Goal: Information Seeking & Learning: Learn about a topic

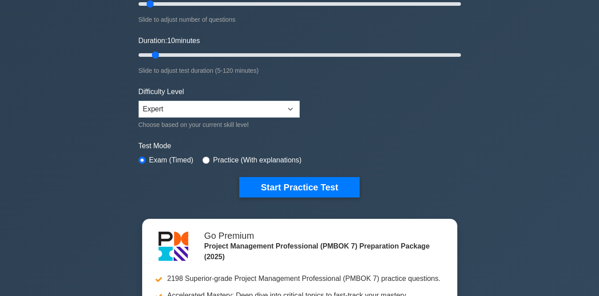
scroll to position [133, 0]
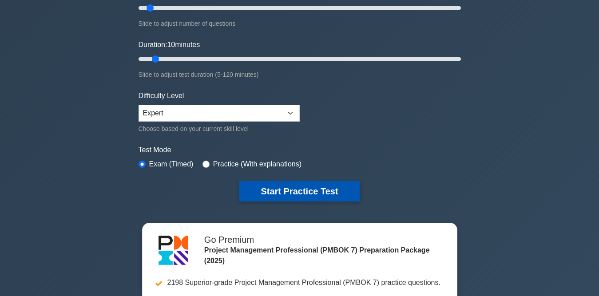
click at [297, 187] on button "Start Practice Test" at bounding box center [299, 191] width 120 height 20
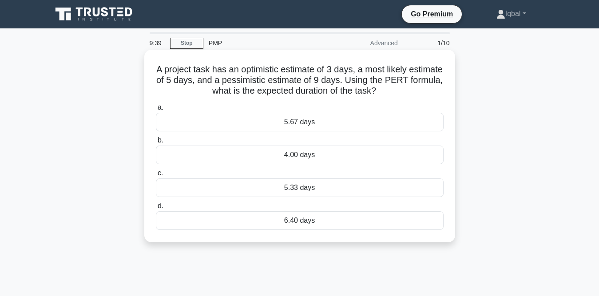
click at [292, 185] on div "5.33 days" at bounding box center [300, 188] width 288 height 19
click at [156, 176] on input "c. 5.33 days" at bounding box center [156, 174] width 0 height 6
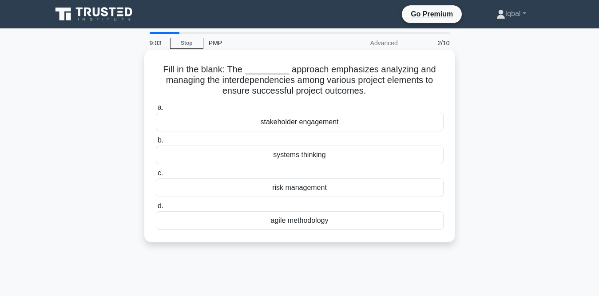
click at [293, 120] on div "stakeholder engagement" at bounding box center [300, 122] width 288 height 19
click at [156, 111] on input "a. stakeholder engagement" at bounding box center [156, 108] width 0 height 6
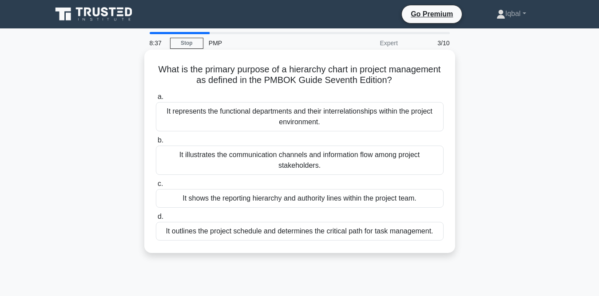
click at [367, 200] on div "It shows the reporting hierarchy and authority lines within the project team." at bounding box center [300, 198] width 288 height 19
click at [156, 187] on input "c. It shows the reporting hierarchy and authority lines within the project team." at bounding box center [156, 184] width 0 height 6
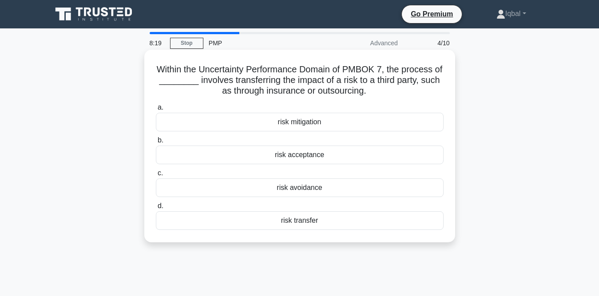
click at [287, 124] on div "risk mitigation" at bounding box center [300, 122] width 288 height 19
click at [156, 111] on input "a. risk mitigation" at bounding box center [156, 108] width 0 height 6
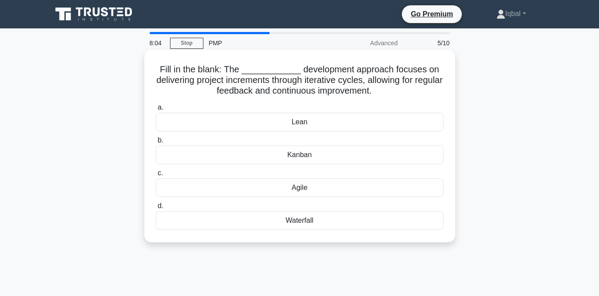
click at [300, 189] on div "Agile" at bounding box center [300, 188] width 288 height 19
click at [156, 176] on input "c. Agile" at bounding box center [156, 174] width 0 height 6
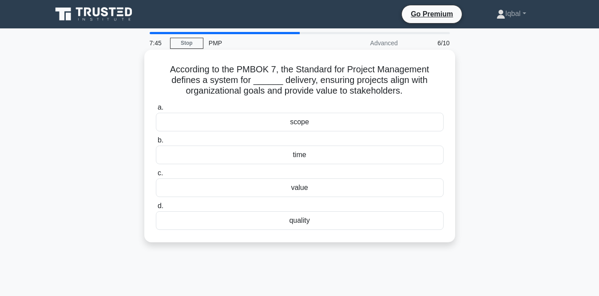
click at [297, 218] on div "quality" at bounding box center [300, 221] width 288 height 19
click at [156, 209] on input "d. quality" at bounding box center [156, 207] width 0 height 6
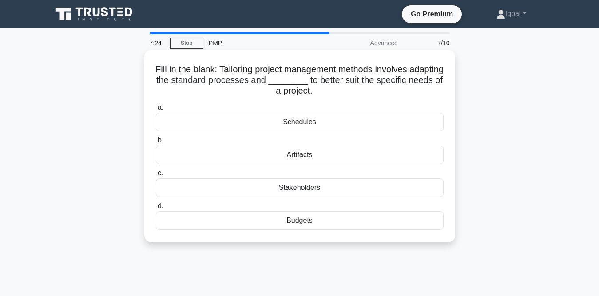
click at [305, 124] on div "Schedules" at bounding box center [300, 122] width 288 height 19
click at [156, 111] on input "a. Schedules" at bounding box center [156, 108] width 0 height 6
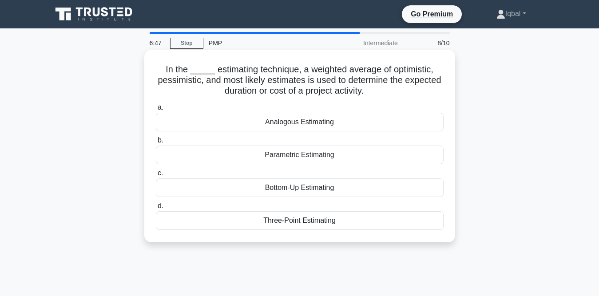
click at [313, 122] on div "Analogous Estimating" at bounding box center [300, 122] width 288 height 19
click at [156, 111] on input "a. Analogous Estimating" at bounding box center [156, 108] width 0 height 6
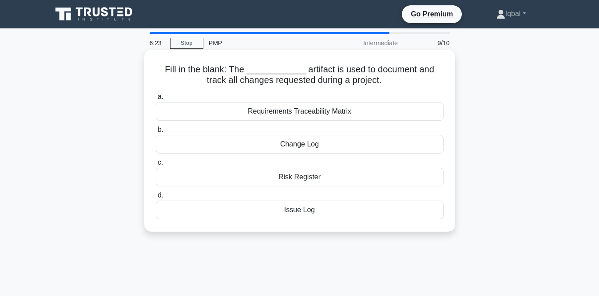
click at [298, 112] on div "Requirements Traceability Matrix" at bounding box center [300, 111] width 288 height 19
click at [156, 100] on input "a. Requirements Traceability Matrix" at bounding box center [156, 97] width 0 height 6
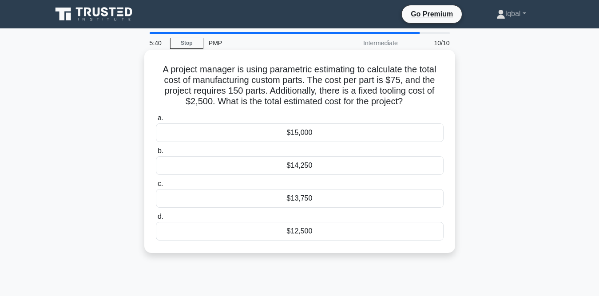
click at [318, 162] on div "$14,250" at bounding box center [300, 165] width 288 height 19
click at [156, 154] on input "b. $14,250" at bounding box center [156, 151] width 0 height 6
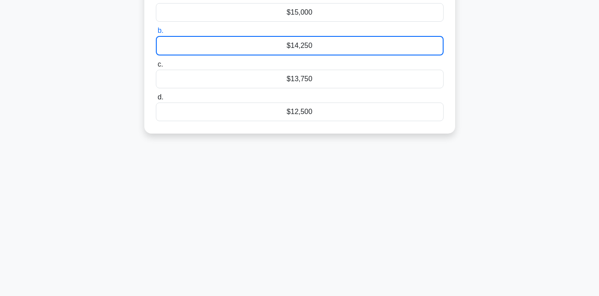
scroll to position [133, 0]
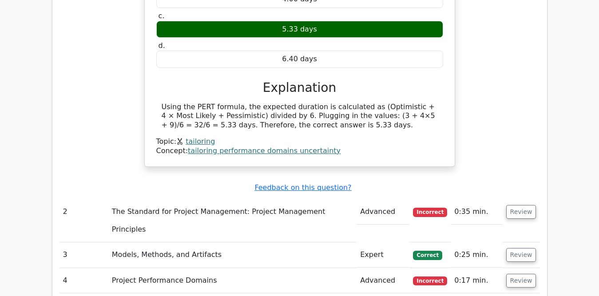
scroll to position [844, 0]
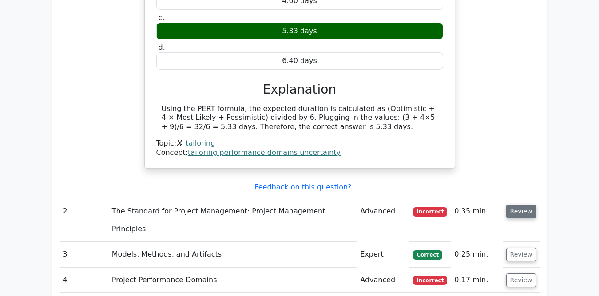
click at [517, 205] on button "Review" at bounding box center [522, 212] width 30 height 14
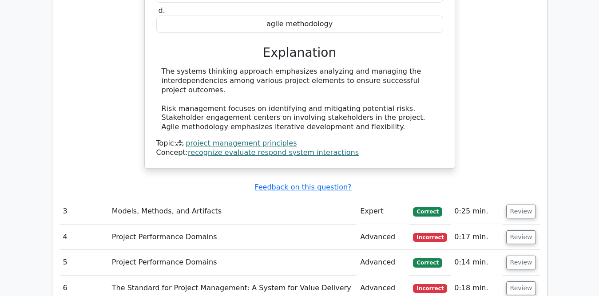
scroll to position [1244, 0]
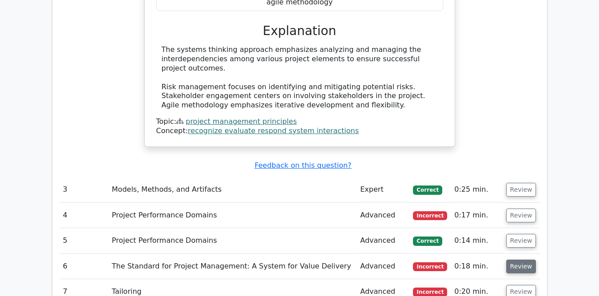
click at [523, 260] on button "Review" at bounding box center [522, 267] width 30 height 14
click at [527, 260] on button "Review" at bounding box center [522, 267] width 30 height 14
click at [523, 285] on button "Review" at bounding box center [522, 292] width 30 height 14
click at [525, 285] on button "Review" at bounding box center [522, 292] width 30 height 14
click at [519, 285] on button "Review" at bounding box center [522, 292] width 30 height 14
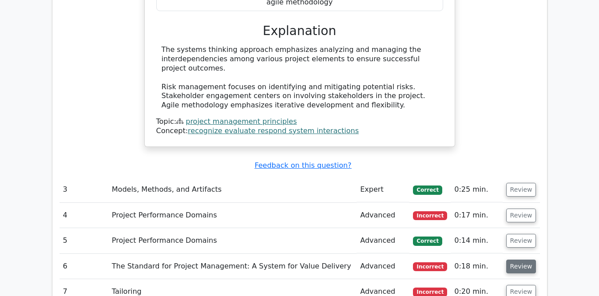
click at [523, 260] on button "Review" at bounding box center [522, 267] width 30 height 14
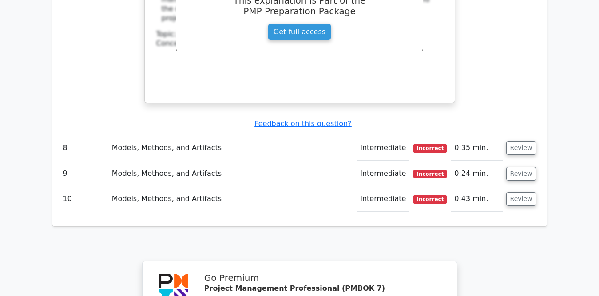
scroll to position [2177, 0]
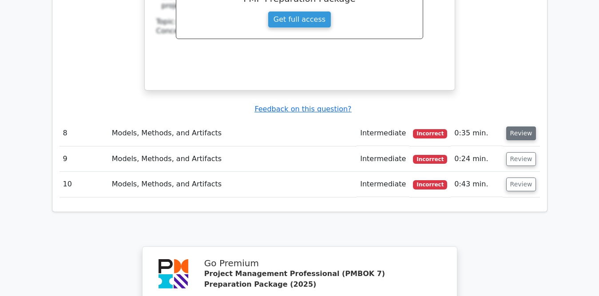
click at [525, 127] on button "Review" at bounding box center [522, 134] width 30 height 14
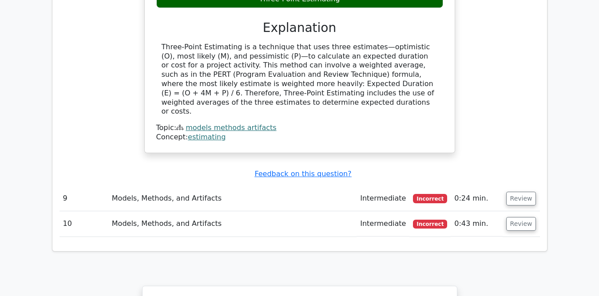
scroll to position [2488, 0]
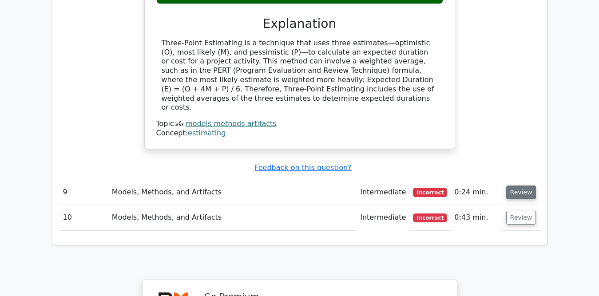
click at [511, 186] on button "Review" at bounding box center [522, 193] width 30 height 14
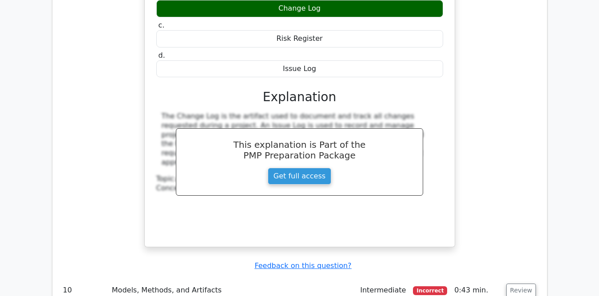
scroll to position [2799, 0]
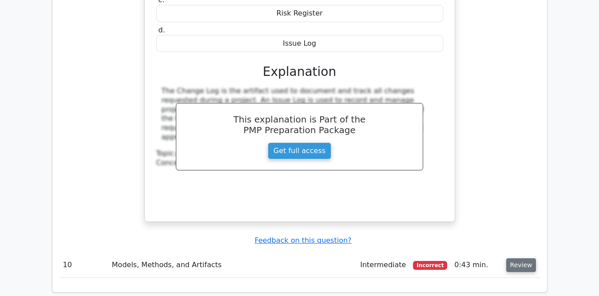
click at [520, 259] on button "Review" at bounding box center [522, 266] width 30 height 14
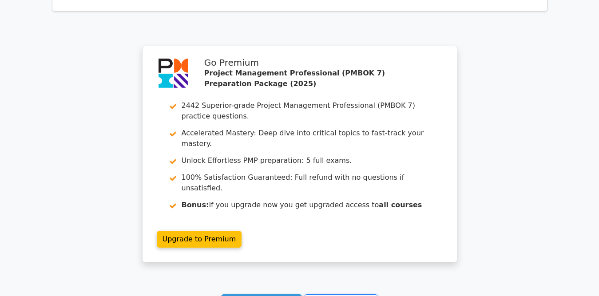
scroll to position [3510, 0]
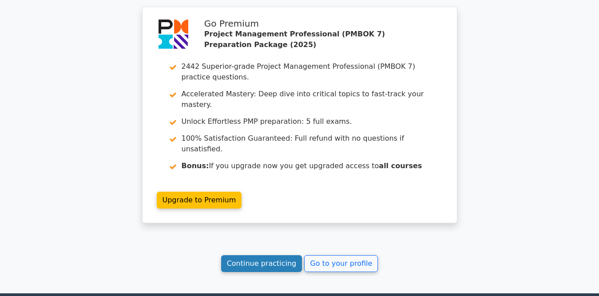
click at [247, 255] on link "Continue practicing" at bounding box center [261, 263] width 81 height 17
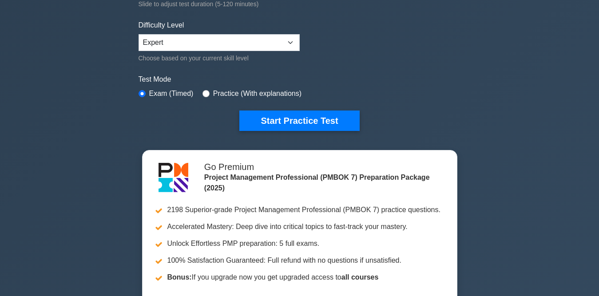
scroll to position [178, 0]
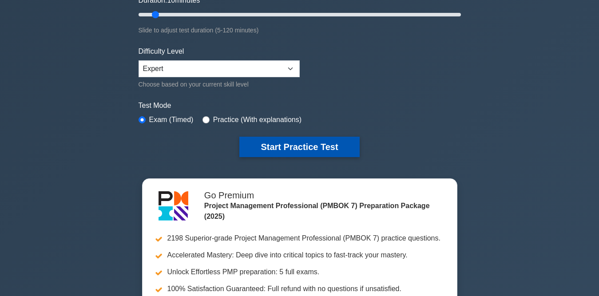
click at [274, 147] on button "Start Practice Test" at bounding box center [299, 147] width 120 height 20
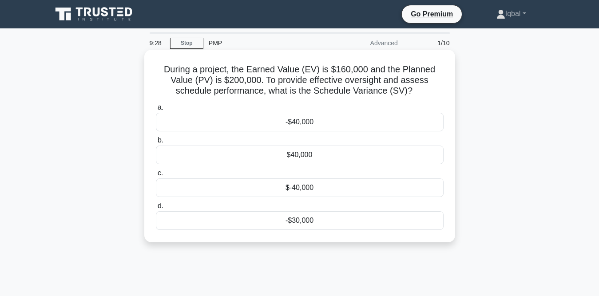
click at [308, 158] on div "$40,000" at bounding box center [300, 155] width 288 height 19
click at [156, 144] on input "b. $40,000" at bounding box center [156, 141] width 0 height 6
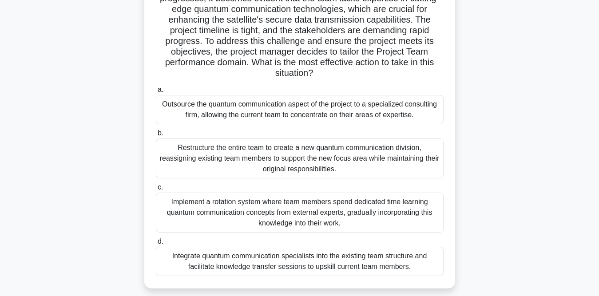
scroll to position [133, 0]
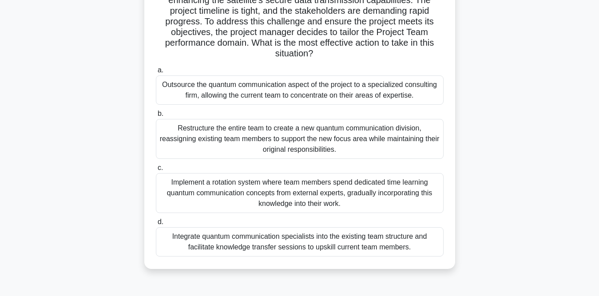
click at [293, 202] on div "Implement a rotation system where team members spend dedicated time learning qu…" at bounding box center [300, 193] width 288 height 40
click at [156, 171] on input "c. Implement a rotation system where team members spend dedicated time learning…" at bounding box center [156, 168] width 0 height 6
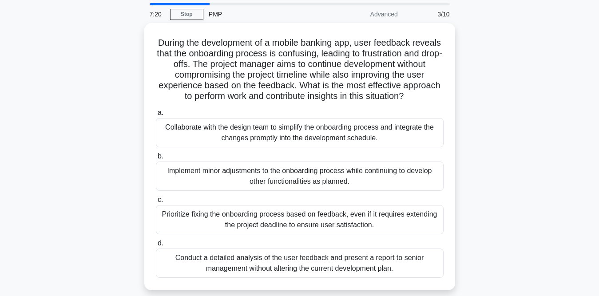
scroll to position [44, 0]
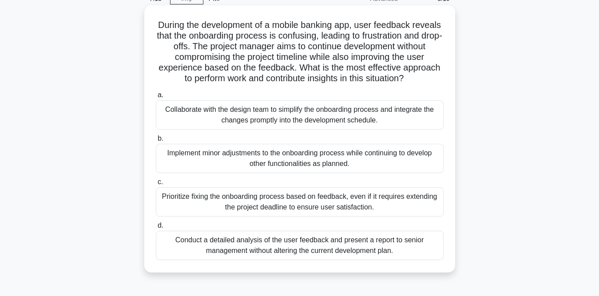
click at [281, 208] on div "Prioritize fixing the onboarding process based on feedback, even if it requires…" at bounding box center [300, 202] width 288 height 29
click at [156, 185] on input "c. Prioritize fixing the onboarding process based on feedback, even if it requi…" at bounding box center [156, 183] width 0 height 6
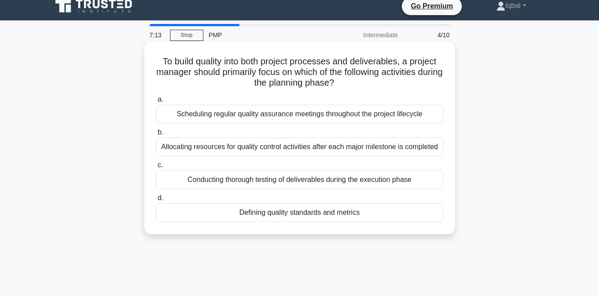
scroll to position [0, 0]
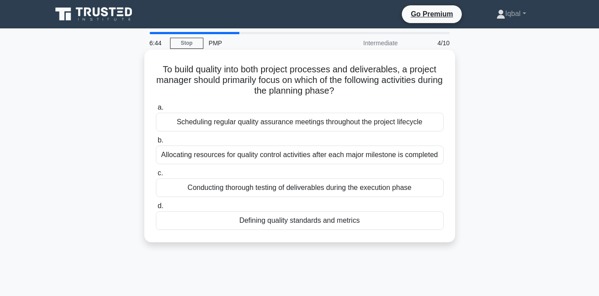
click at [304, 123] on div "Scheduling regular quality assurance meetings throughout the project lifecycle" at bounding box center [300, 122] width 288 height 19
click at [156, 111] on input "a. Scheduling regular quality assurance meetings throughout the project lifecyc…" at bounding box center [156, 108] width 0 height 6
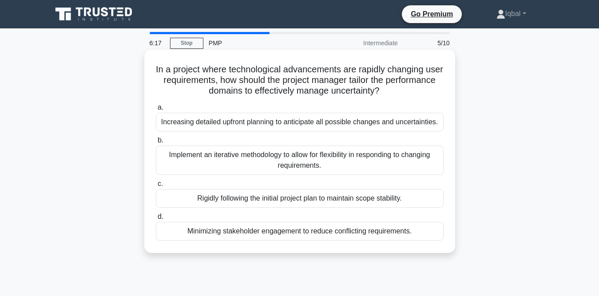
click at [315, 164] on div "Implement an iterative methodology to allow for flexibility in responding to ch…" at bounding box center [300, 160] width 288 height 29
click at [156, 144] on input "b. Implement an iterative methodology to allow for flexibility in responding to…" at bounding box center [156, 141] width 0 height 6
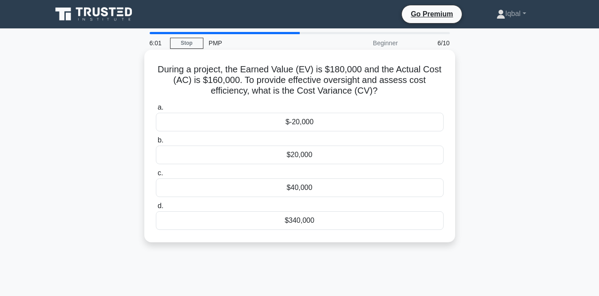
click at [279, 120] on div "$-20,000" at bounding box center [300, 122] width 288 height 19
click at [156, 111] on input "a. $-20,000" at bounding box center [156, 108] width 0 height 6
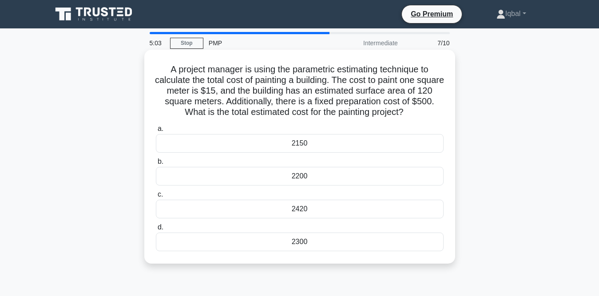
click at [315, 240] on div "2300" at bounding box center [300, 242] width 288 height 19
click at [156, 231] on input "d. 2300" at bounding box center [156, 228] width 0 height 6
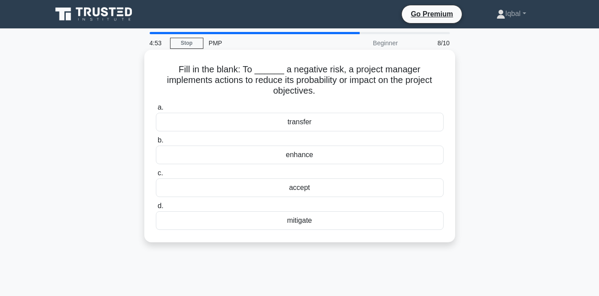
click at [301, 212] on div "mitigate" at bounding box center [300, 221] width 288 height 19
click at [156, 209] on input "d. mitigate" at bounding box center [156, 207] width 0 height 6
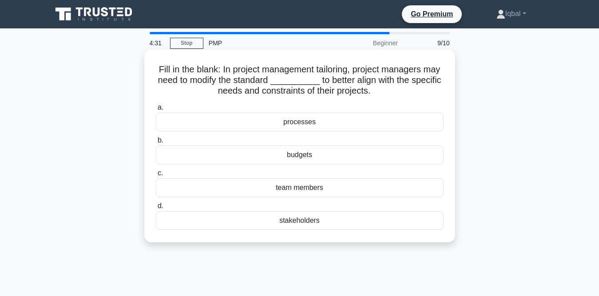
click at [324, 124] on div "processes" at bounding box center [300, 122] width 288 height 19
click at [156, 111] on input "a. processes" at bounding box center [156, 108] width 0 height 6
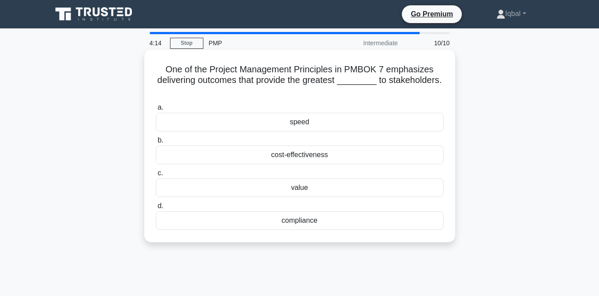
click at [303, 188] on div "value" at bounding box center [300, 188] width 288 height 19
click at [156, 176] on input "c. value" at bounding box center [156, 174] width 0 height 6
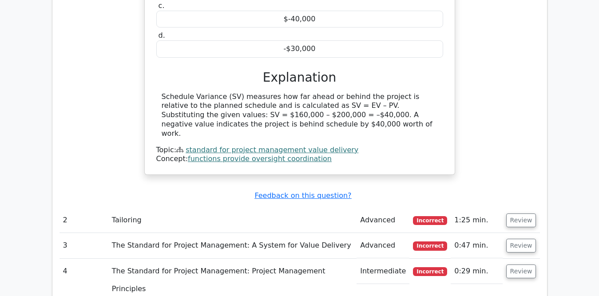
scroll to position [889, 0]
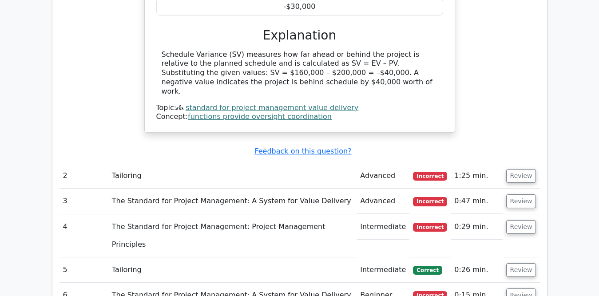
click at [431, 172] on span "Incorrect" at bounding box center [430, 176] width 34 height 9
click at [519, 169] on button "Review" at bounding box center [522, 176] width 30 height 14
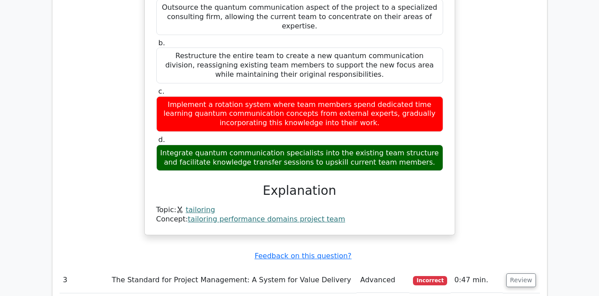
scroll to position [1289, 0]
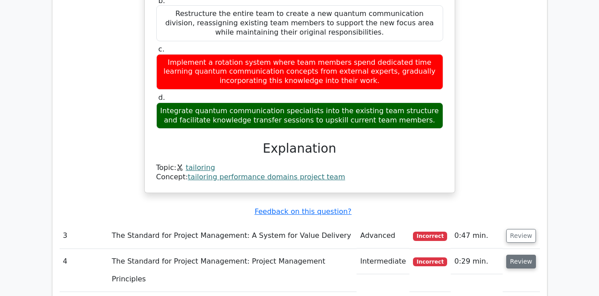
click at [519, 255] on button "Review" at bounding box center [522, 262] width 30 height 14
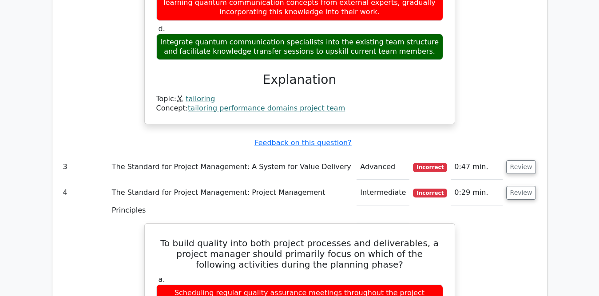
scroll to position [1377, 0]
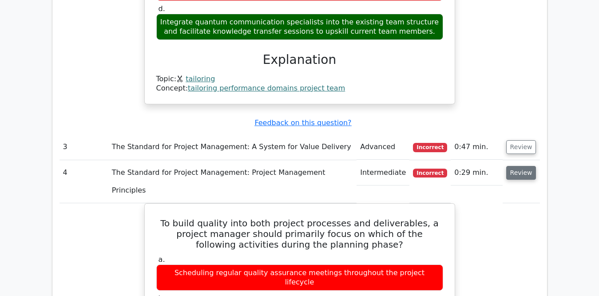
click at [513, 166] on button "Review" at bounding box center [522, 173] width 30 height 14
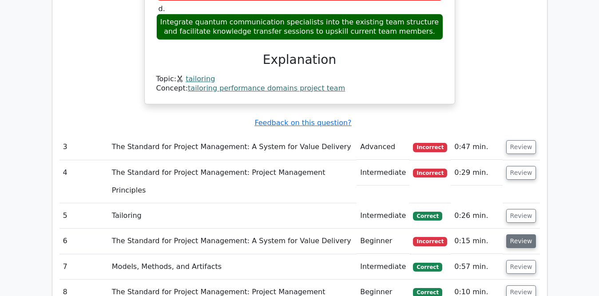
click at [516, 235] on button "Review" at bounding box center [522, 242] width 30 height 14
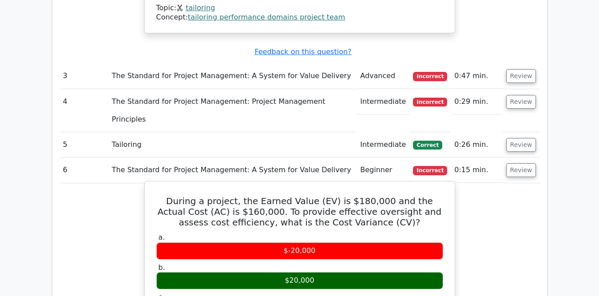
scroll to position [1427, 0]
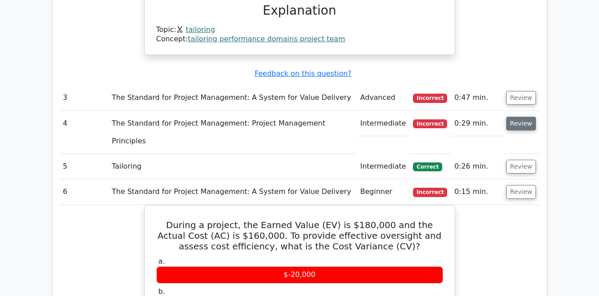
click at [515, 117] on button "Review" at bounding box center [522, 124] width 30 height 14
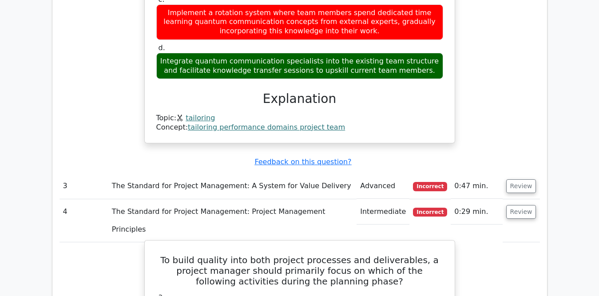
scroll to position [1338, 0]
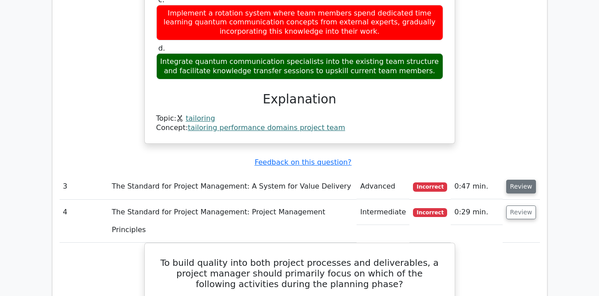
click at [522, 180] on button "Review" at bounding box center [522, 187] width 30 height 14
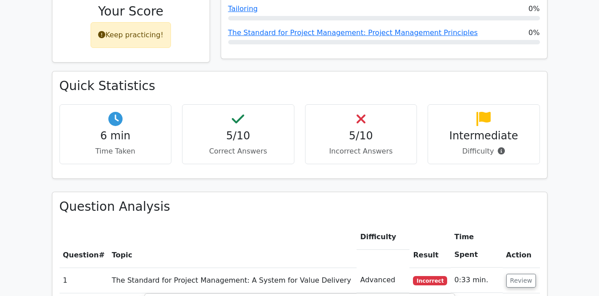
scroll to position [449, 0]
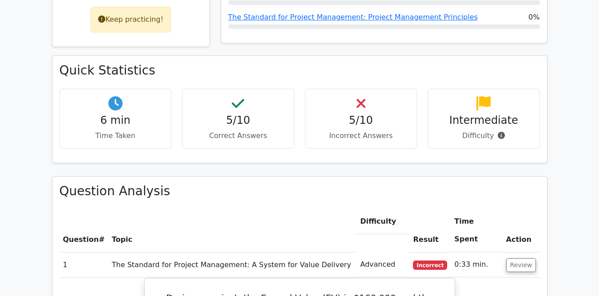
click at [334, 89] on div "5/10 Incorrect Answers" at bounding box center [361, 119] width 112 height 60
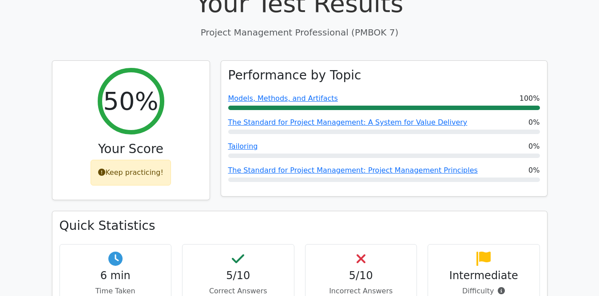
scroll to position [311, 0]
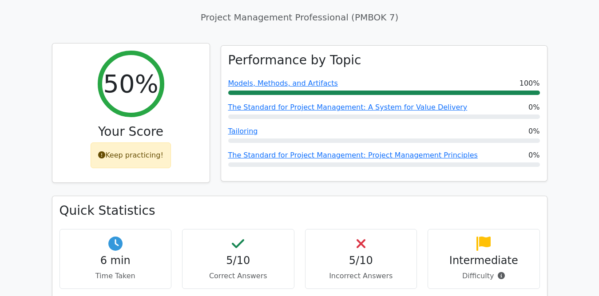
click at [136, 143] on div "Keep practicing!" at bounding box center [131, 156] width 80 height 26
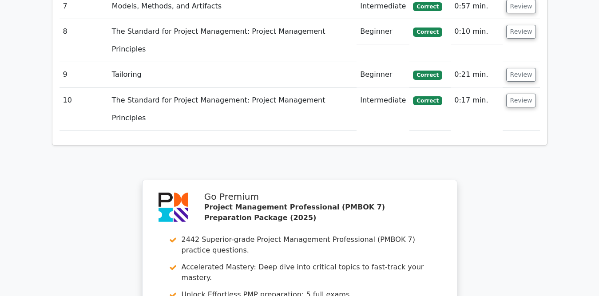
scroll to position [2888, 0]
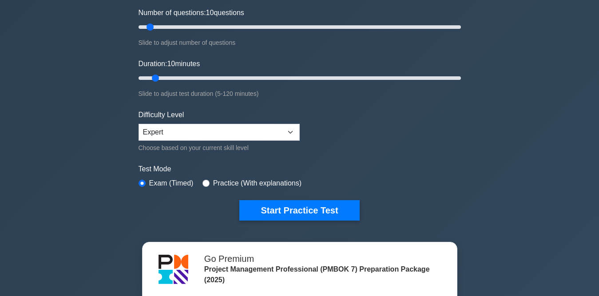
scroll to position [133, 0]
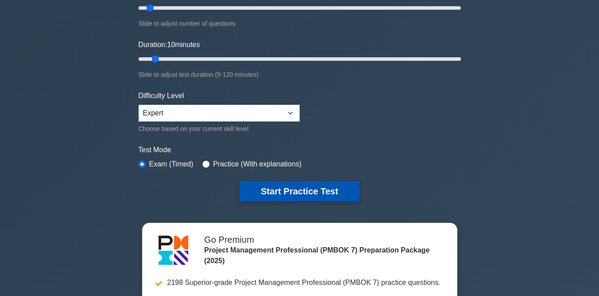
click at [303, 187] on button "Start Practice Test" at bounding box center [299, 191] width 120 height 20
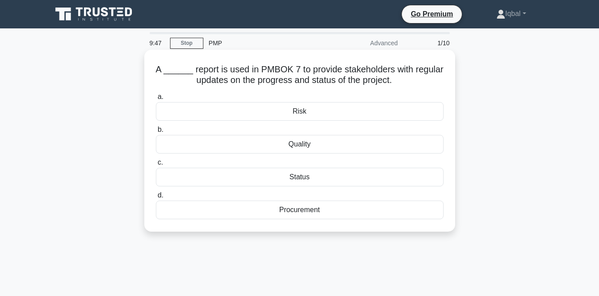
click at [300, 180] on div "Status" at bounding box center [300, 177] width 288 height 19
click at [156, 166] on input "c. Status" at bounding box center [156, 163] width 0 height 6
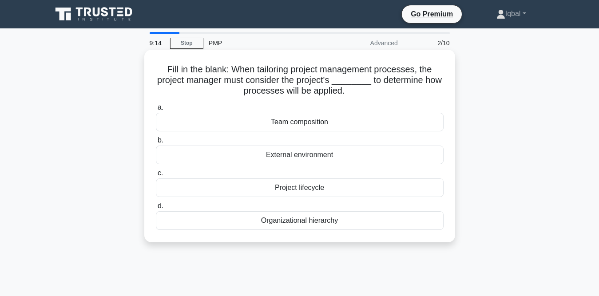
click at [303, 125] on div "Team composition" at bounding box center [300, 122] width 288 height 19
click at [156, 111] on input "a. Team composition" at bounding box center [156, 108] width 0 height 6
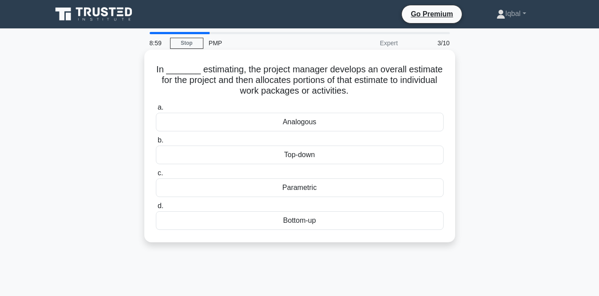
click at [309, 122] on div "Analogous" at bounding box center [300, 122] width 288 height 19
click at [156, 111] on input "a. Analogous" at bounding box center [156, 108] width 0 height 6
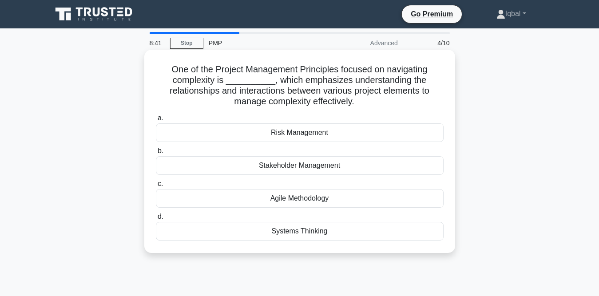
click at [328, 163] on div "Stakeholder Management" at bounding box center [300, 165] width 288 height 19
click at [156, 154] on input "b. Stakeholder Management" at bounding box center [156, 151] width 0 height 6
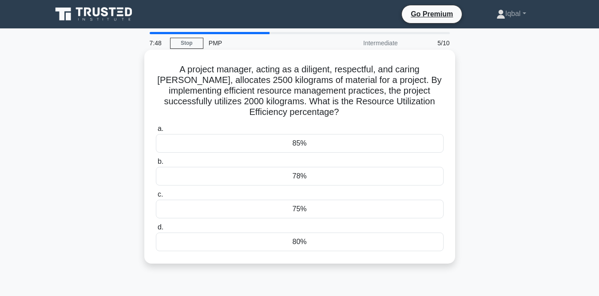
click at [303, 242] on div "80%" at bounding box center [300, 242] width 288 height 19
click at [156, 231] on input "d. 80%" at bounding box center [156, 228] width 0 height 6
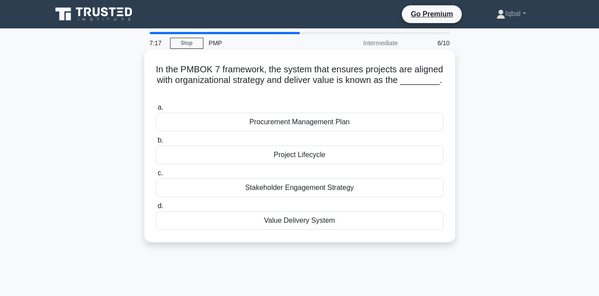
click at [347, 220] on div "Value Delivery System" at bounding box center [300, 221] width 288 height 19
click at [156, 209] on input "d. Value Delivery System" at bounding box center [156, 207] width 0 height 6
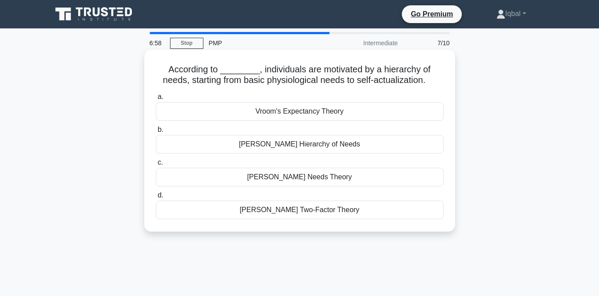
click at [353, 146] on div "[PERSON_NAME] Hierarchy of Needs" at bounding box center [300, 144] width 288 height 19
click at [156, 133] on input "[PERSON_NAME] Hierarchy of Needs" at bounding box center [156, 130] width 0 height 6
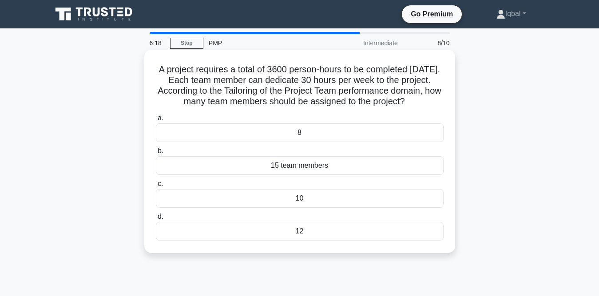
click at [324, 241] on div "12" at bounding box center [300, 231] width 288 height 19
click at [156, 220] on input "d. 12" at bounding box center [156, 217] width 0 height 6
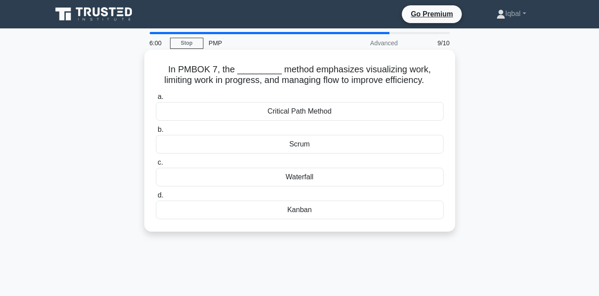
click at [355, 116] on div "Critical Path Method" at bounding box center [300, 111] width 288 height 19
click at [156, 100] on input "a. Critical Path Method" at bounding box center [156, 97] width 0 height 6
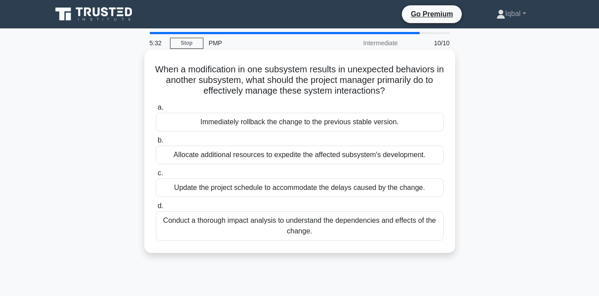
click at [353, 230] on div "Conduct a thorough impact analysis to understand the dependencies and effects o…" at bounding box center [300, 226] width 288 height 29
click at [156, 209] on input "d. Conduct a thorough impact analysis to understand the dependencies and effect…" at bounding box center [156, 207] width 0 height 6
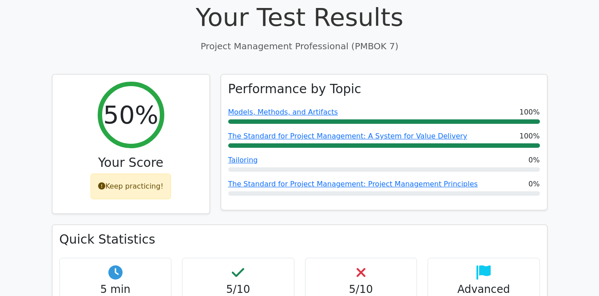
scroll to position [267, 0]
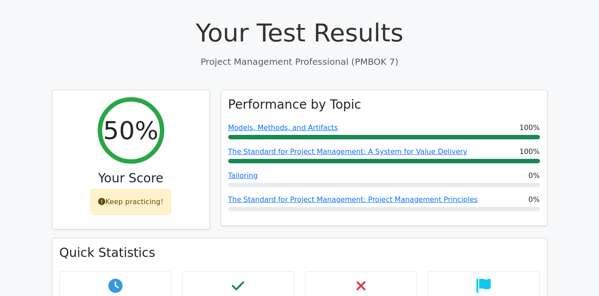
click at [391, 271] on div "5/10 Incorrect Answers" at bounding box center [361, 301] width 112 height 60
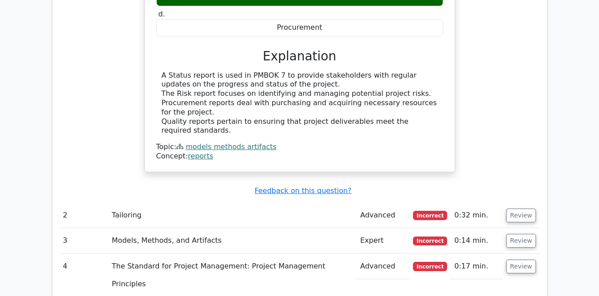
scroll to position [772, 0]
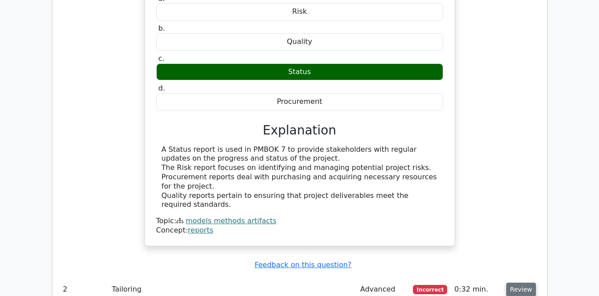
click at [516, 283] on button "Review" at bounding box center [522, 290] width 30 height 14
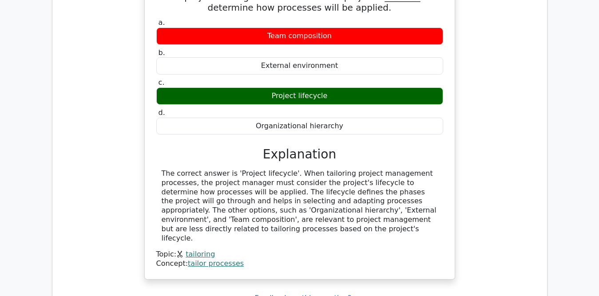
scroll to position [1052, 0]
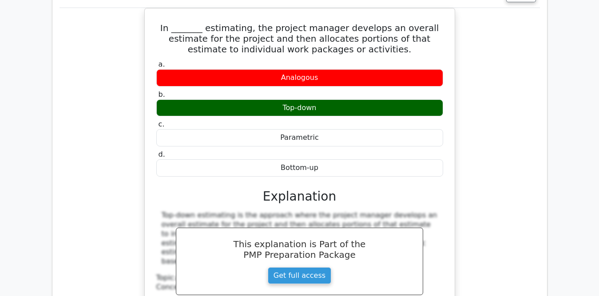
scroll to position [1452, 0]
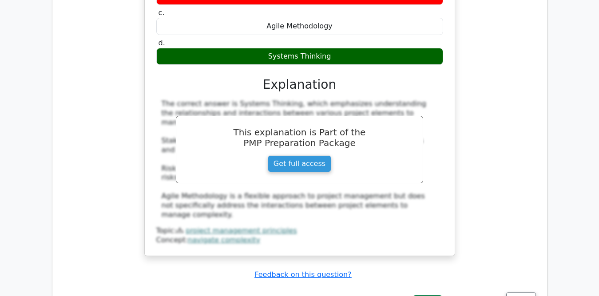
scroll to position [1985, 0]
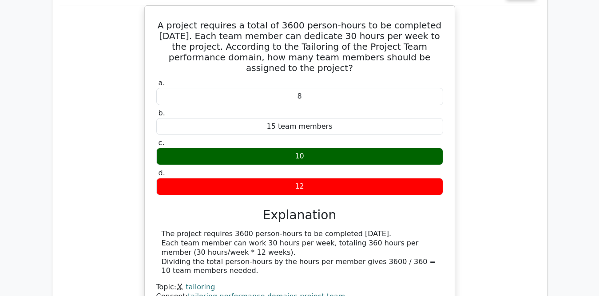
scroll to position [2385, 0]
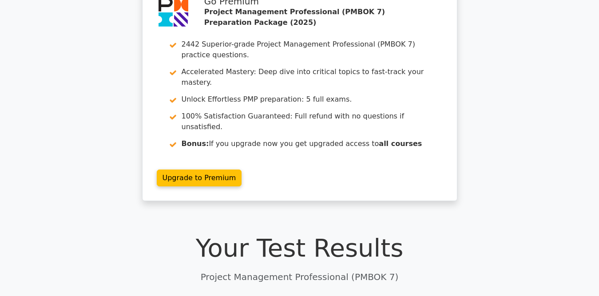
scroll to position [0, 0]
